Goal: Communication & Community: Share content

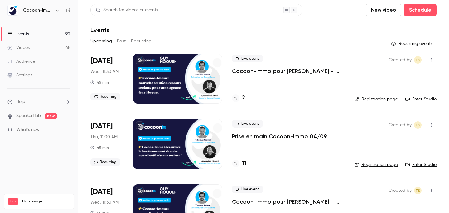
click at [29, 49] on div "Videos" at bounding box center [18, 48] width 22 height 6
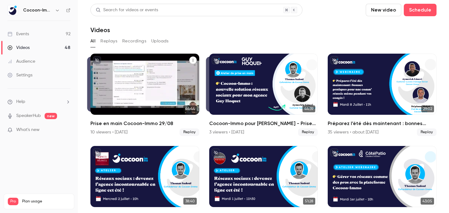
click at [194, 60] on icon "Prise en main Cocoon-Immo 29/08" at bounding box center [193, 60] width 4 height 4
click at [172, 73] on div "Share" at bounding box center [167, 75] width 47 height 6
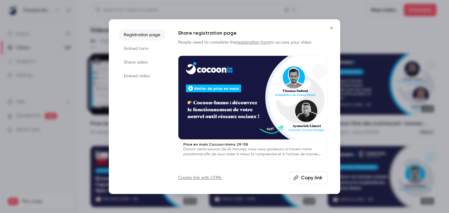
click at [301, 180] on button "Copy link" at bounding box center [308, 178] width 38 height 12
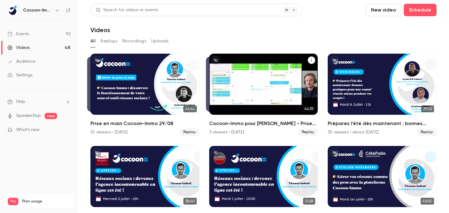
click at [312, 61] on icon "Cocoon-Immo pour Guy Hoquet - Prise en main" at bounding box center [312, 60] width 4 height 4
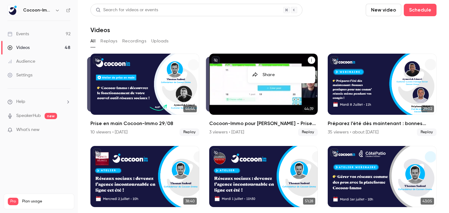
click at [286, 73] on div "Share" at bounding box center [286, 75] width 47 height 6
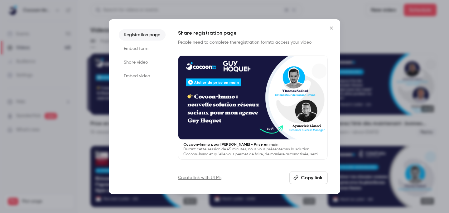
click at [317, 178] on button "Copy link" at bounding box center [308, 178] width 38 height 12
